Goal: Task Accomplishment & Management: Manage account settings

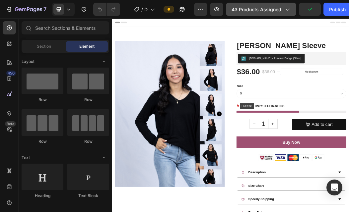
click at [280, 9] on span "43 products assigned" at bounding box center [257, 9] width 50 height 7
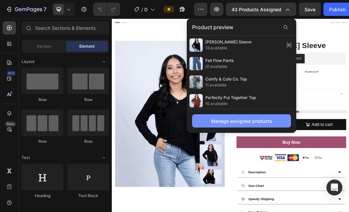
click at [238, 121] on div "Manage assigned products" at bounding box center [241, 121] width 61 height 7
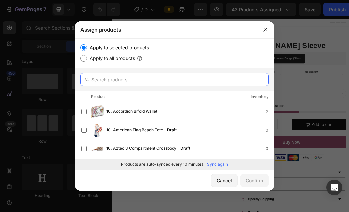
click at [168, 77] on input "text" at bounding box center [174, 79] width 188 height 13
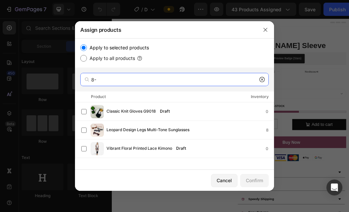
type input "8"
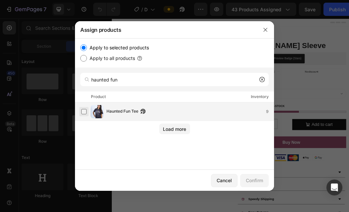
click at [86, 113] on label at bounding box center [83, 111] width 5 height 5
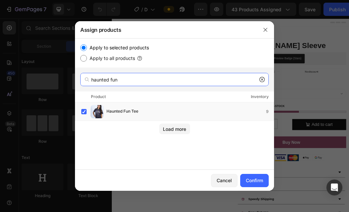
click at [122, 85] on input "haunted fun" at bounding box center [174, 79] width 188 height 13
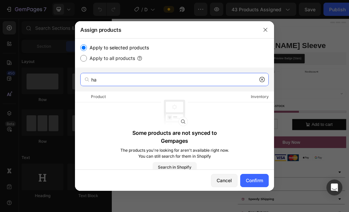
type input "h"
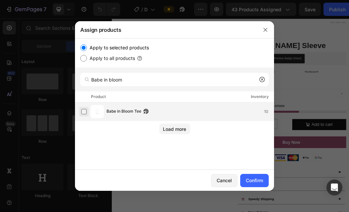
click at [82, 109] on label at bounding box center [83, 111] width 5 height 5
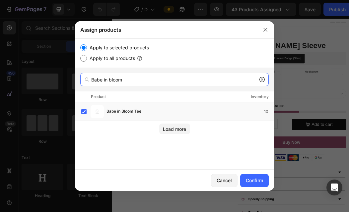
click at [135, 81] on input "Babe in bloom" at bounding box center [174, 79] width 188 height 13
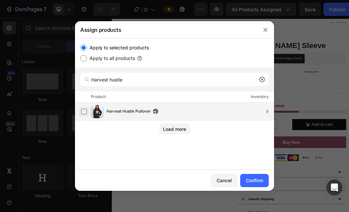
click at [85, 113] on label at bounding box center [83, 111] width 5 height 5
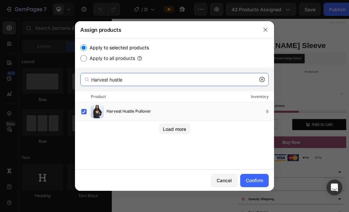
click at [133, 77] on input "Harvest hustle" at bounding box center [174, 79] width 188 height 13
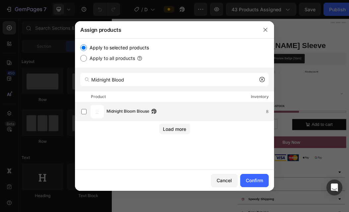
drag, startPoint x: 131, startPoint y: 91, endPoint x: 125, endPoint y: 110, distance: 20.6
click at [125, 110] on span "Midnight Bloom Blouse" at bounding box center [128, 111] width 43 height 7
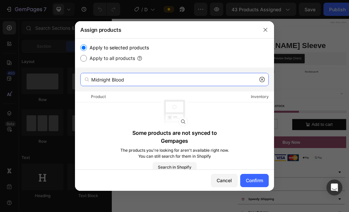
click at [132, 80] on input "Midnight Blood" at bounding box center [174, 79] width 188 height 13
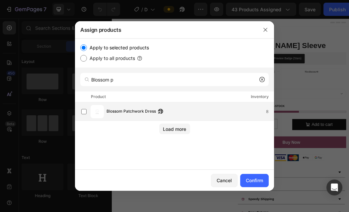
click at [129, 110] on span "Blossom Patchwork Dress" at bounding box center [131, 111] width 49 height 7
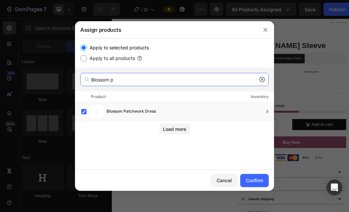
click at [141, 81] on input "Blossom p" at bounding box center [174, 79] width 188 height 13
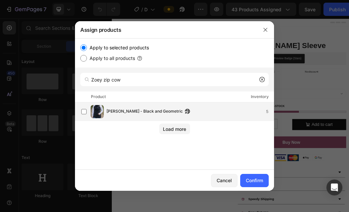
drag, startPoint x: 139, startPoint y: 89, endPoint x: 136, endPoint y: 113, distance: 24.4
click at [136, 113] on span "[PERSON_NAME] - Black and Geometric" at bounding box center [145, 111] width 76 height 7
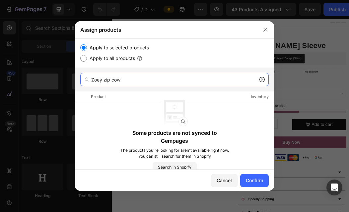
click at [135, 82] on input "Zoey zip cow" at bounding box center [174, 79] width 188 height 13
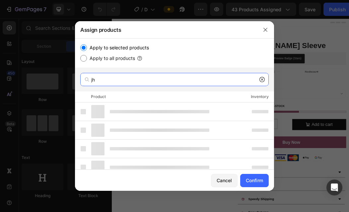
type input "j"
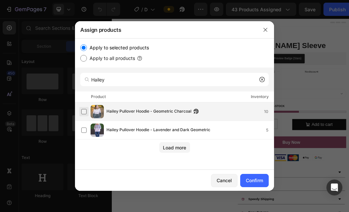
drag, startPoint x: 135, startPoint y: 82, endPoint x: 84, endPoint y: 113, distance: 60.0
click at [84, 113] on label at bounding box center [83, 111] width 5 height 5
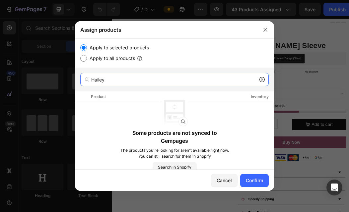
click at [109, 80] on input "Hailey" at bounding box center [174, 79] width 188 height 13
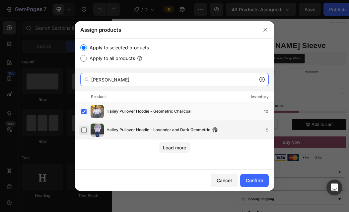
type input "[PERSON_NAME]"
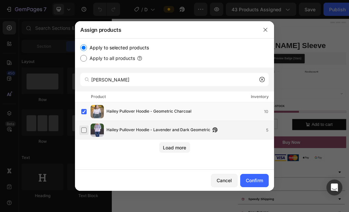
click at [83, 129] on label at bounding box center [83, 130] width 5 height 5
click at [248, 183] on div "Confirm" at bounding box center [254, 180] width 17 height 7
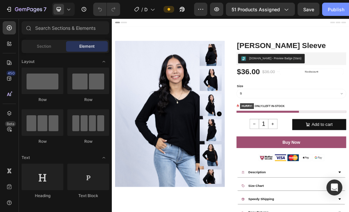
click at [330, 11] on div "Publish" at bounding box center [336, 9] width 17 height 7
